Goal: Check status: Check status

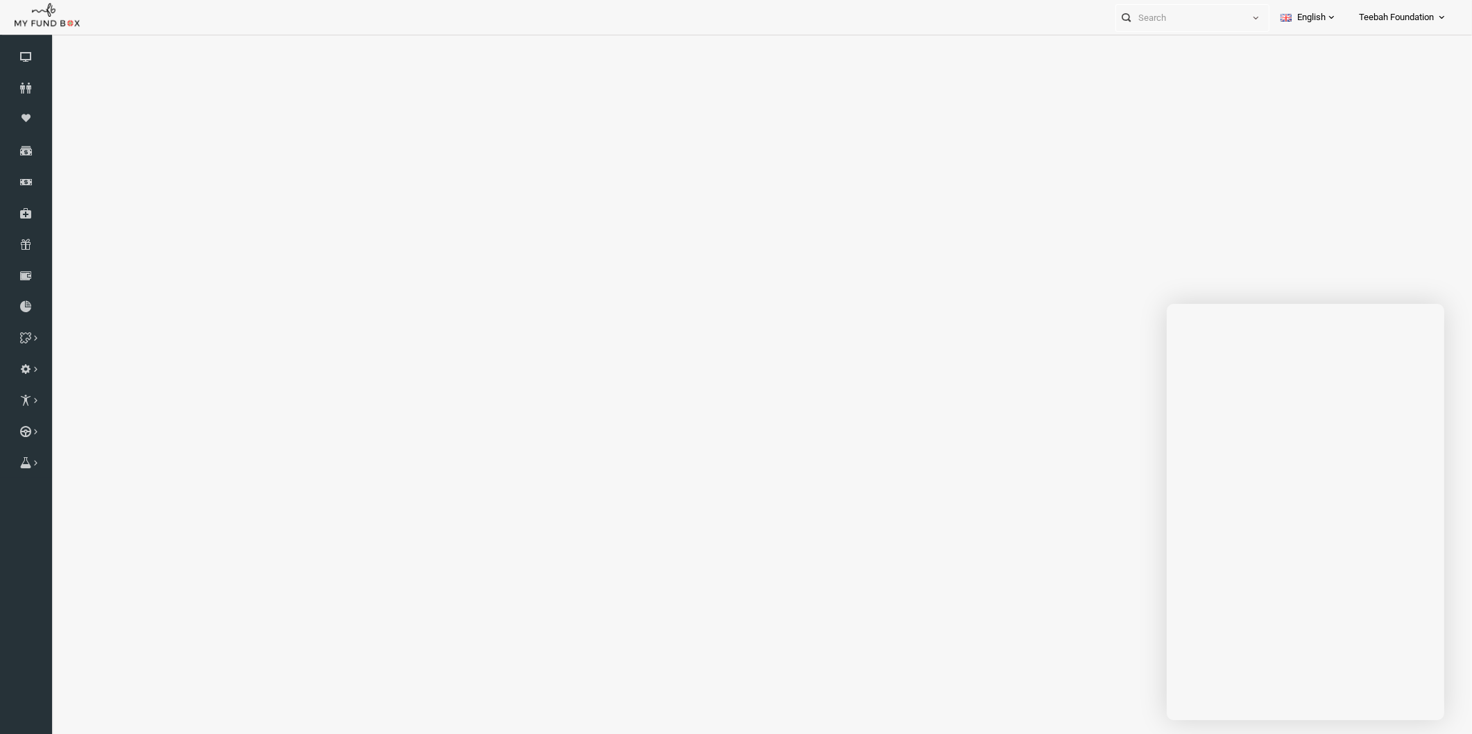
select select "100"
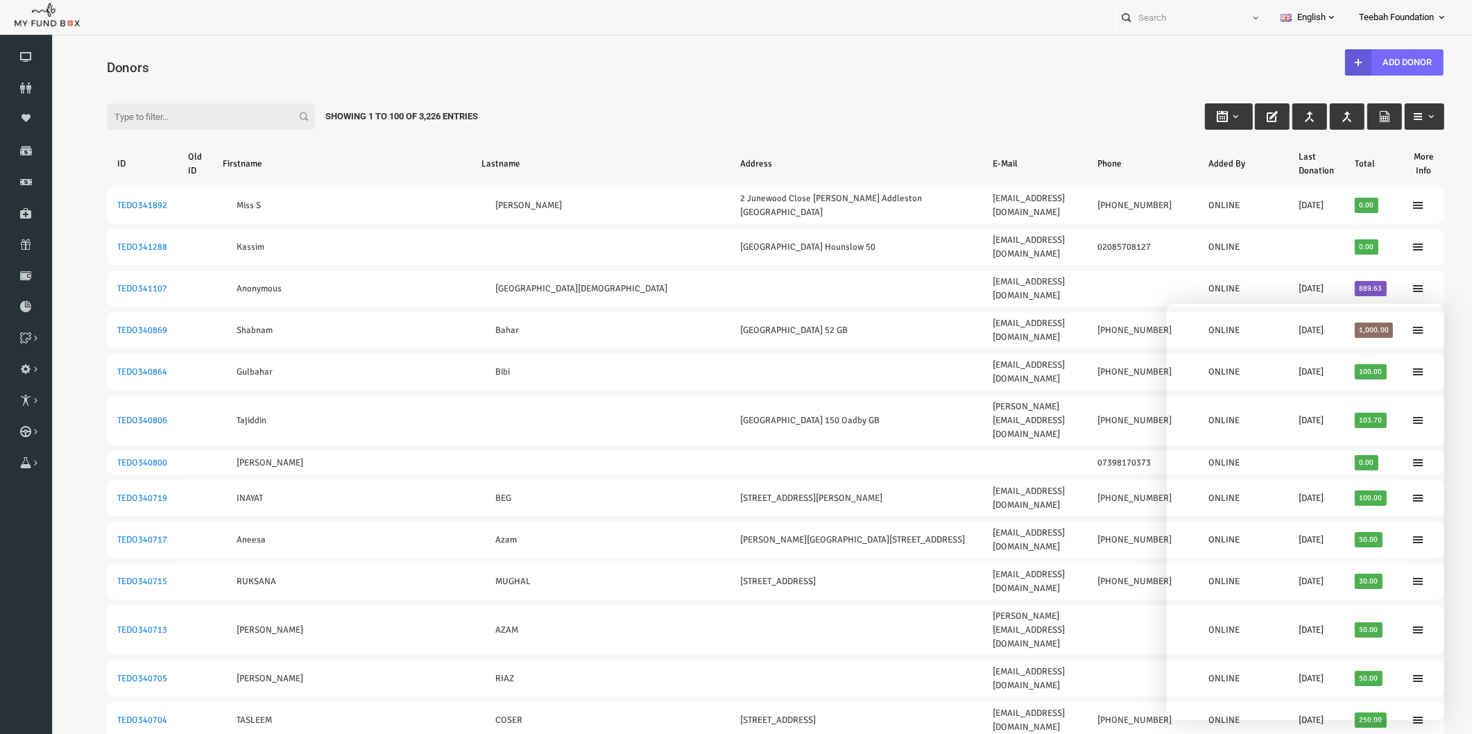
scroll to position [36, 0]
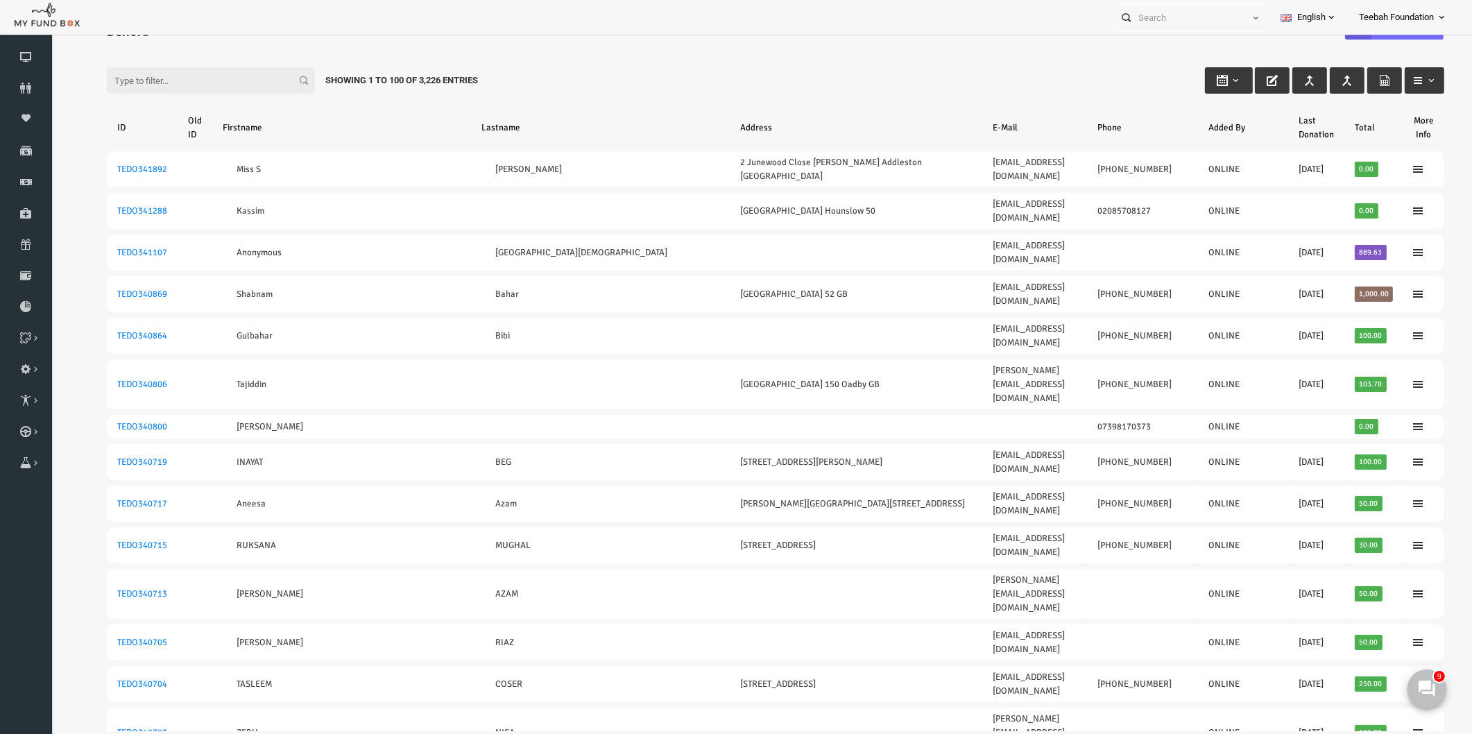
click at [852, 58] on div "Filter: Showing 1 to 100 of 3,226 Entries" at bounding box center [747, 67] width 1365 height 37
click at [118, 78] on input "Filter:" at bounding box center [182, 80] width 208 height 26
paste input "TEDO337854"
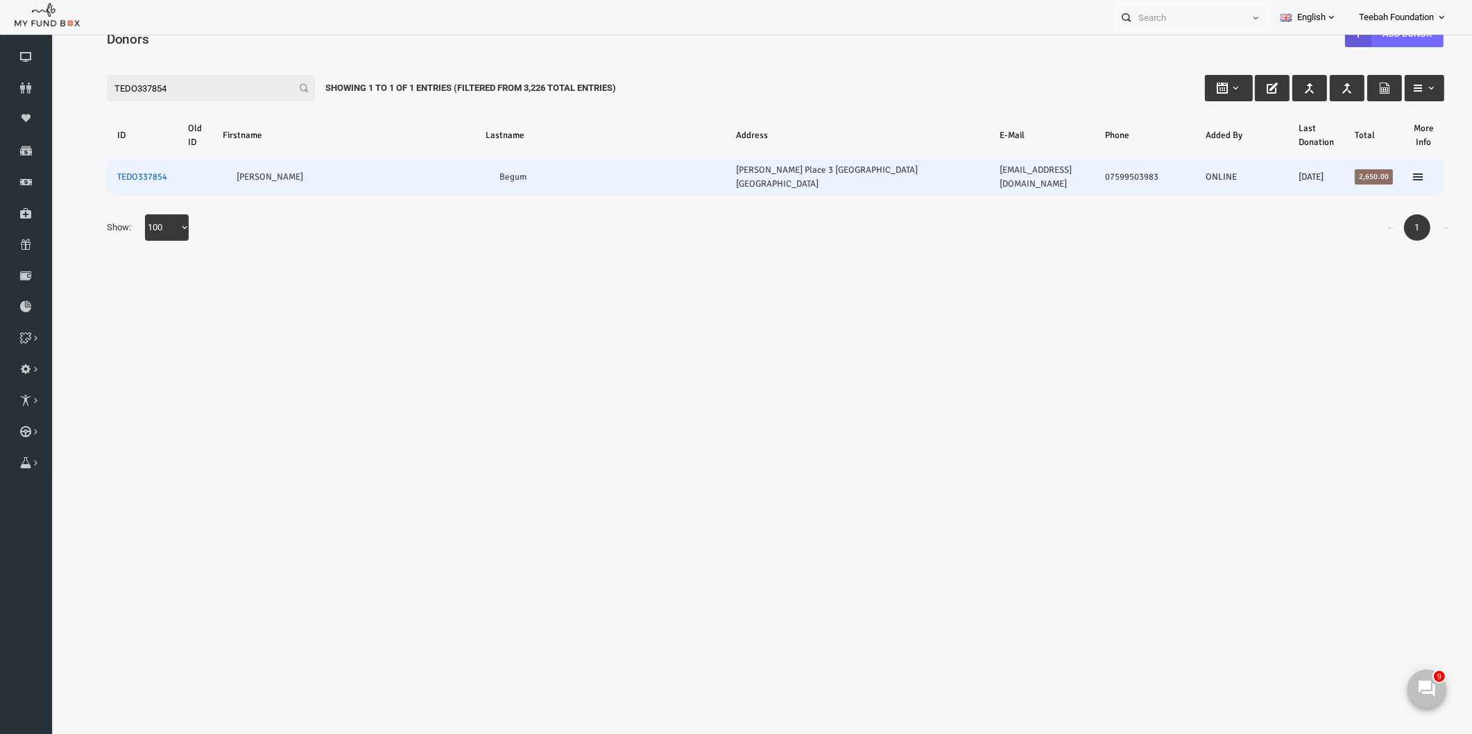
type input "TEDO337854"
click at [128, 171] on link "TEDO337854" at bounding box center [114, 176] width 50 height 11
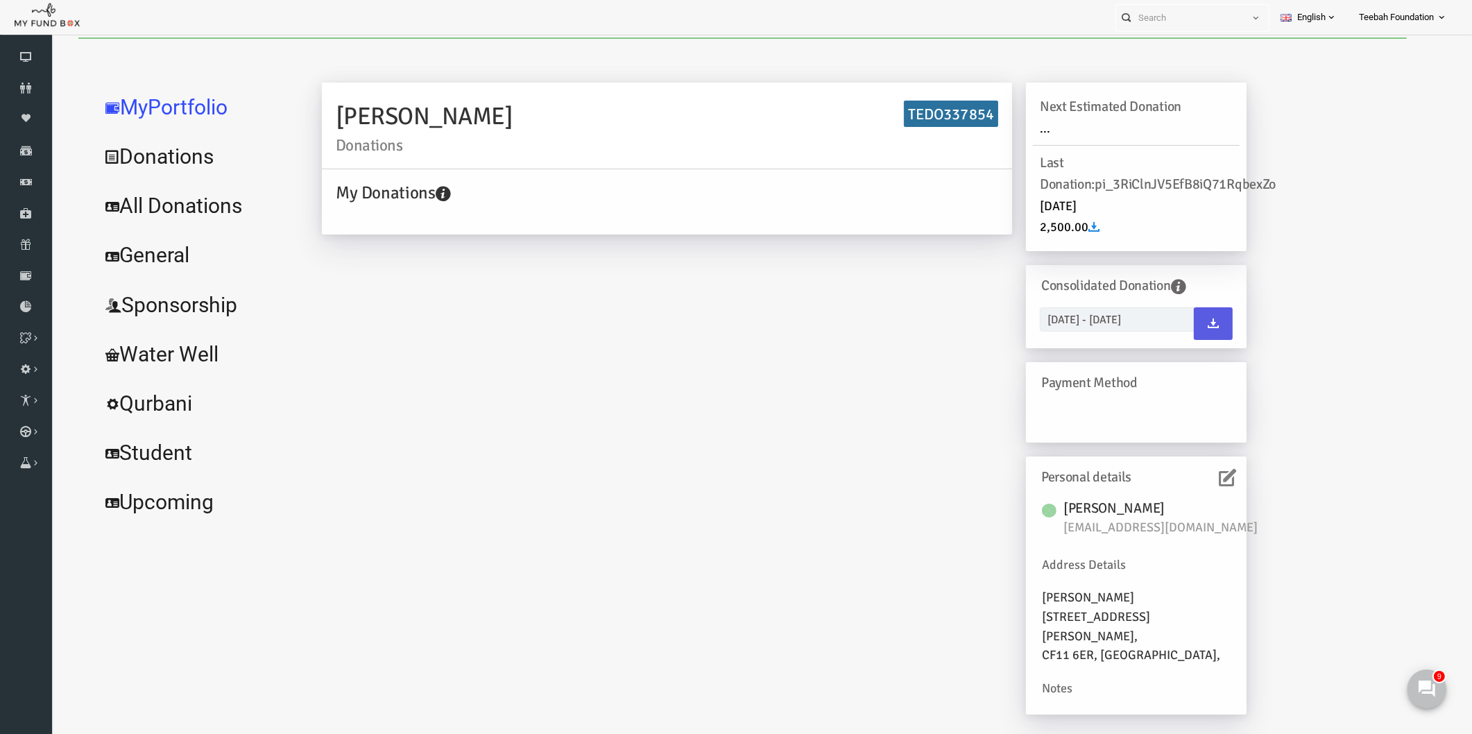
scroll to position [0, 0]
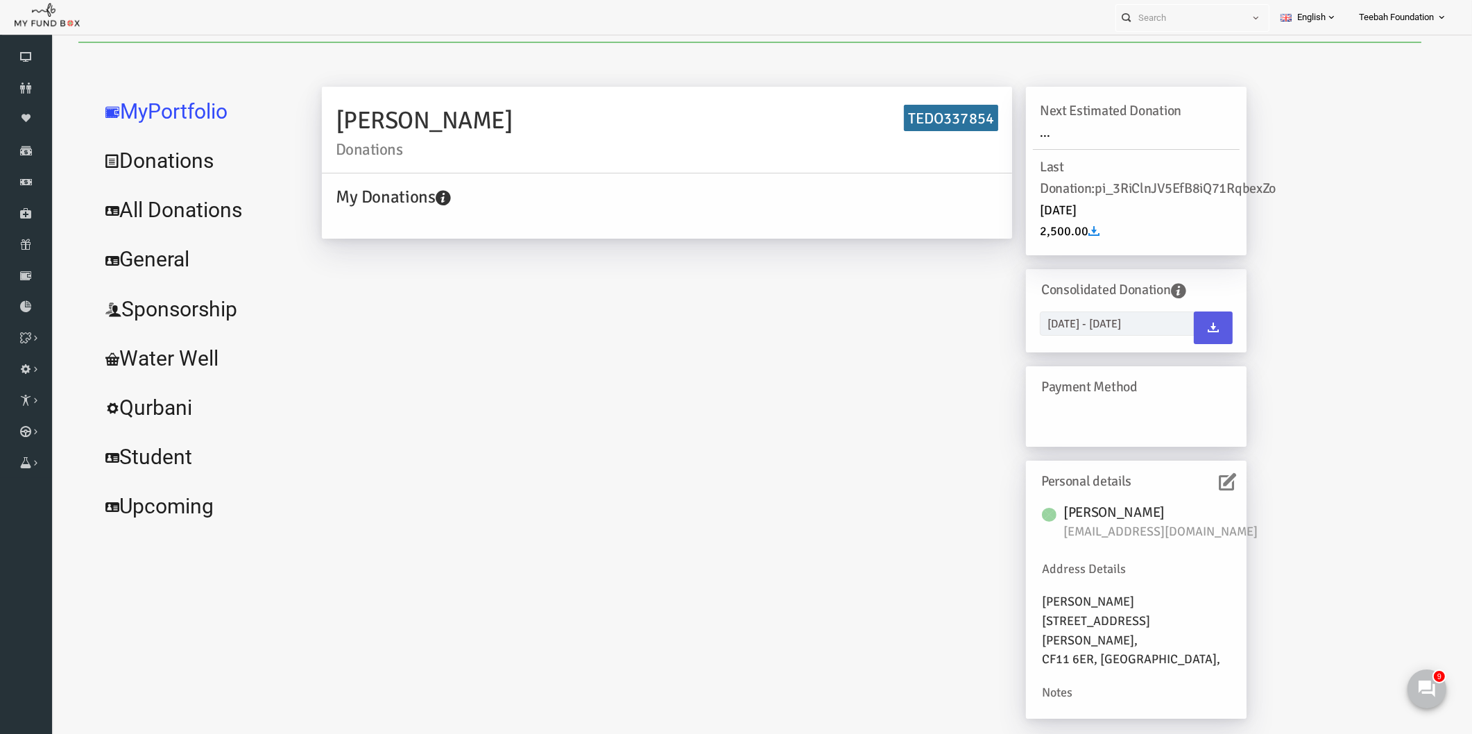
click at [1200, 486] on icon at bounding box center [1198, 481] width 17 height 17
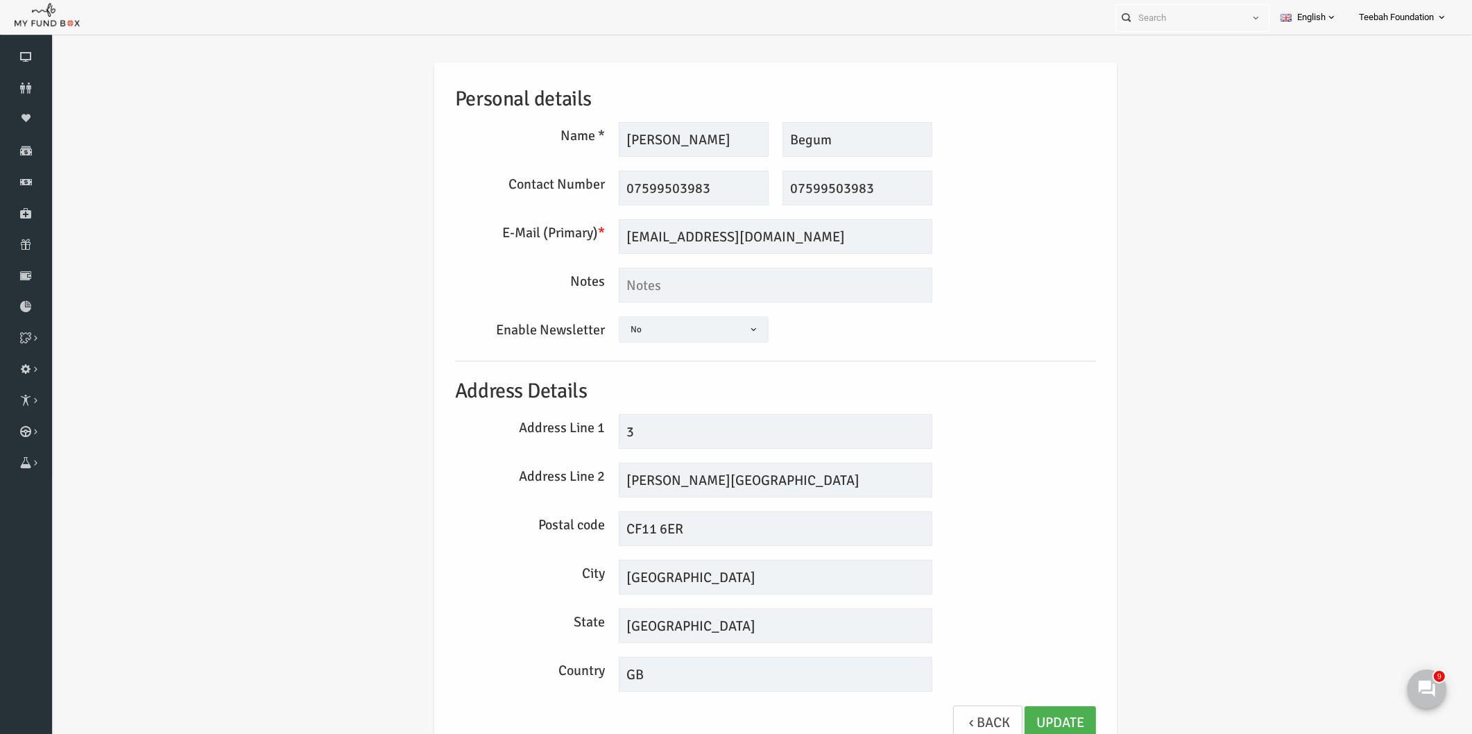
click at [1200, 486] on div "Personal details Name * [GEOGRAPHIC_DATA] Description allows upto maximum of 25…" at bounding box center [747, 412] width 1393 height 741
click at [999, 527] on div "Postal code CF11 6ER" at bounding box center [747, 528] width 655 height 35
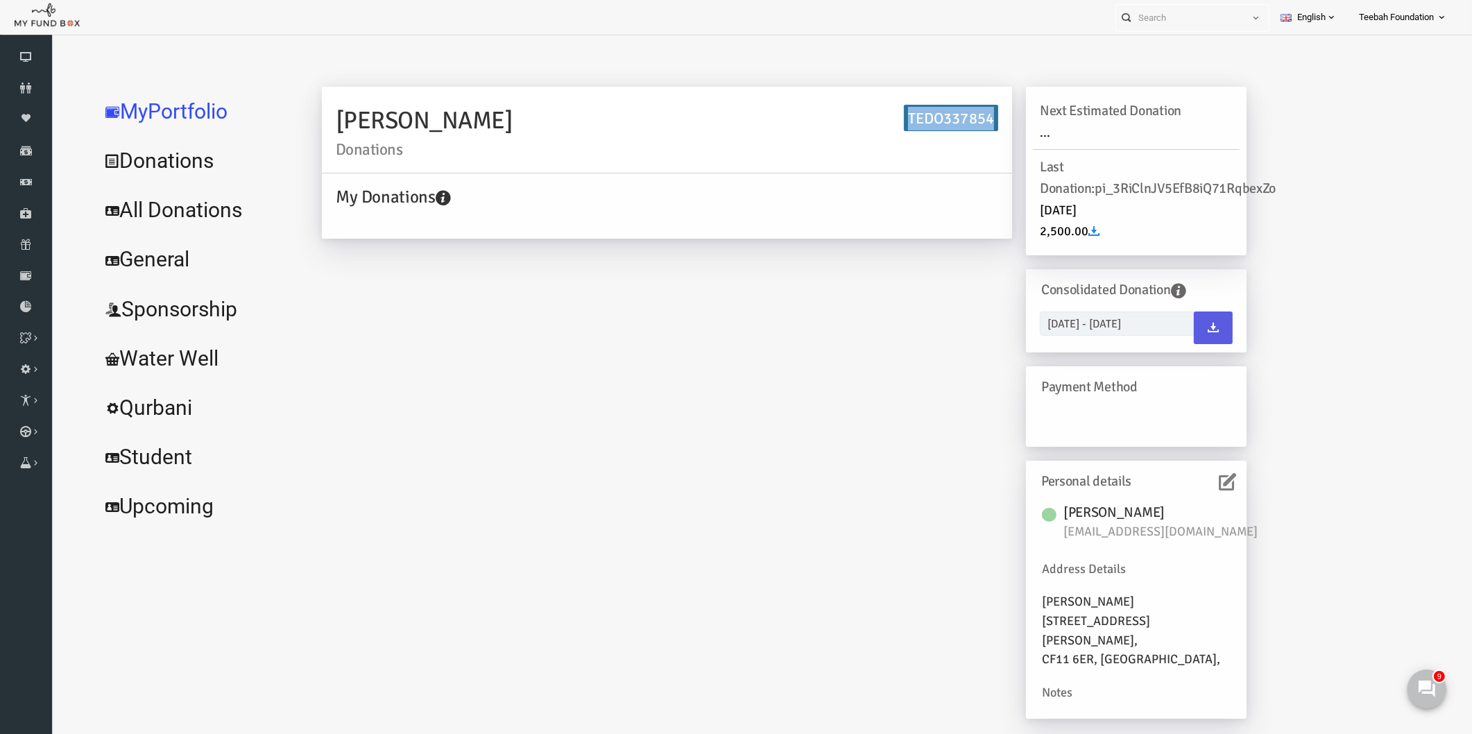
drag, startPoint x: 880, startPoint y: 119, endPoint x: 963, endPoint y: 108, distance: 83.3
click at [963, 108] on h6 "TEDO337854" at bounding box center [922, 118] width 94 height 27
copy h6 "TEDO337854"
click at [173, 222] on link "All Donations" at bounding box center [169, 210] width 208 height 50
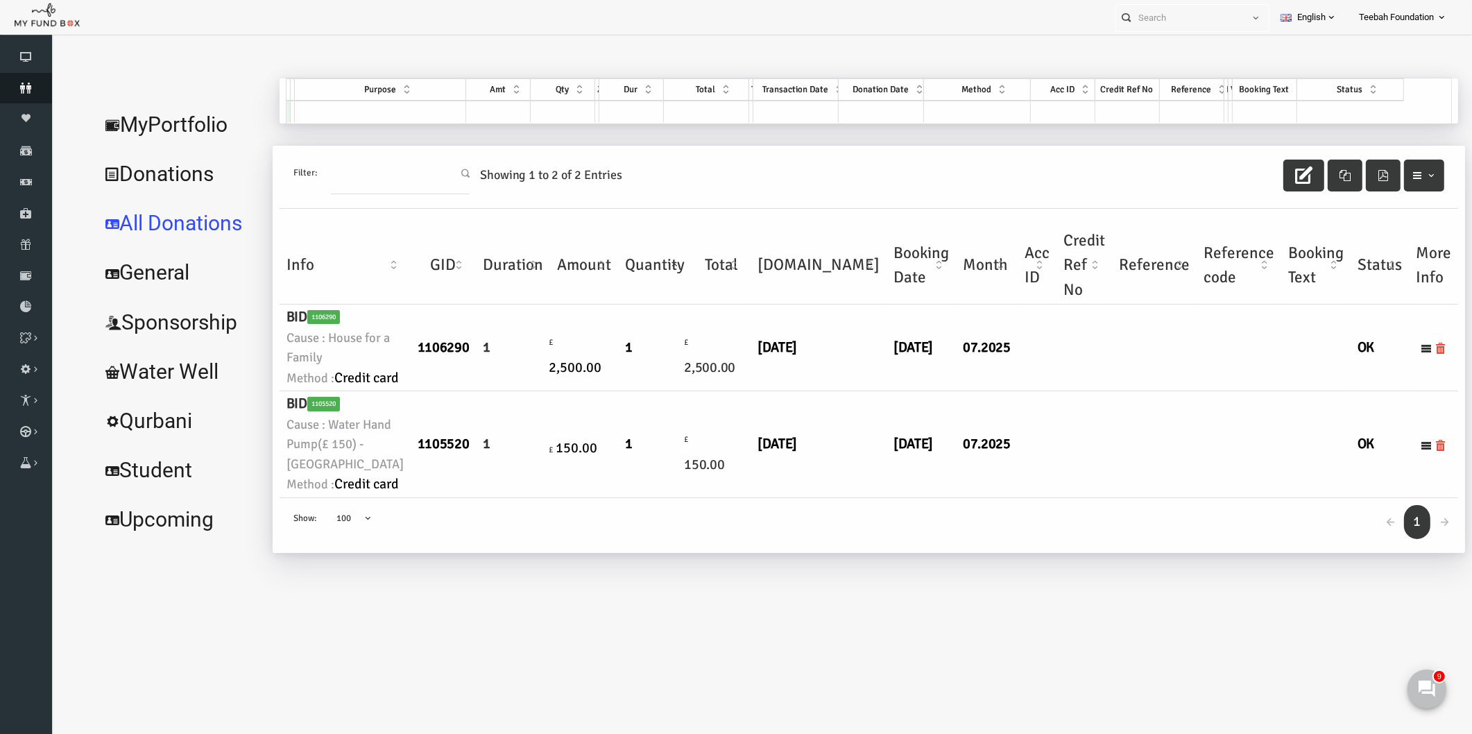
click at [22, 84] on icon at bounding box center [26, 88] width 52 height 11
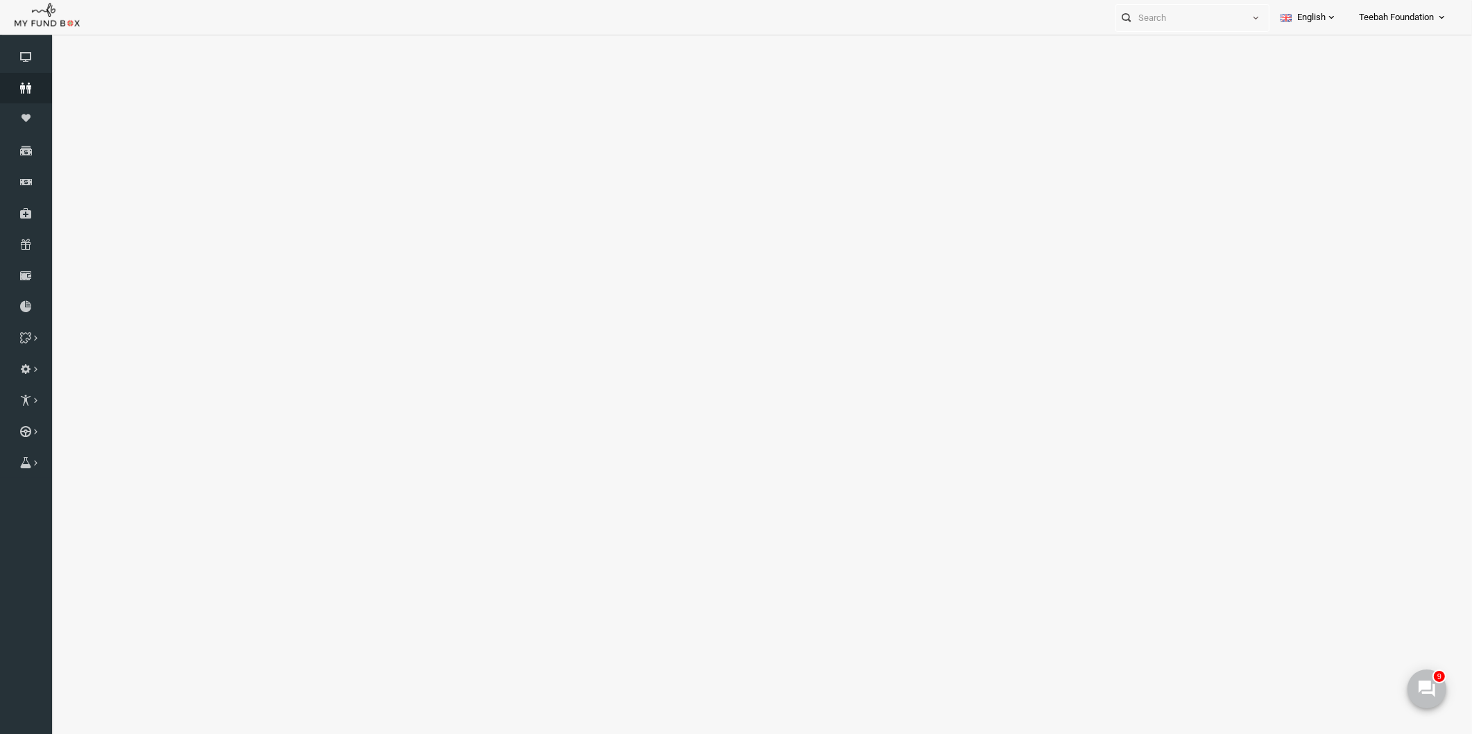
select select "100"
